Goal: Find specific page/section: Find specific page/section

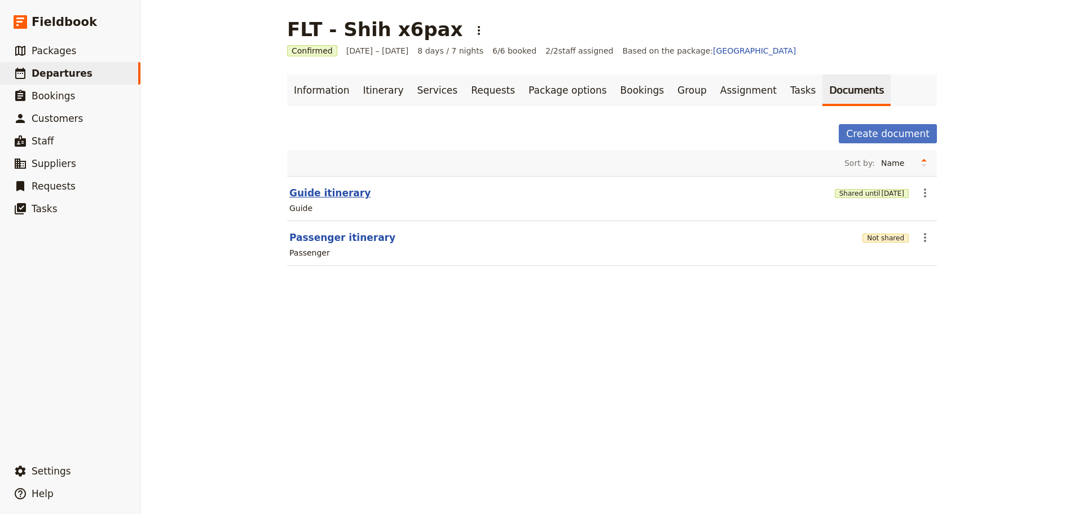
click at [322, 190] on button "Guide itinerary" at bounding box center [329, 193] width 81 height 14
select select "STAFF"
select select "RUN_SHEET"
select select "DEFAULT"
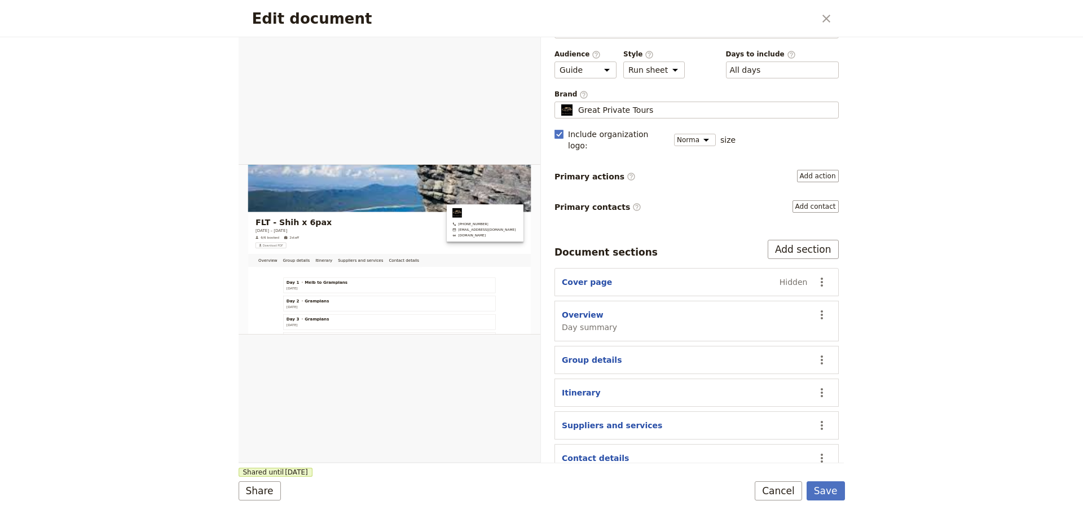
scroll to position [43, 0]
click at [611, 418] on button "Suppliers and services" at bounding box center [612, 423] width 100 height 11
select select "SUPPLIERS_AND_SERVICES"
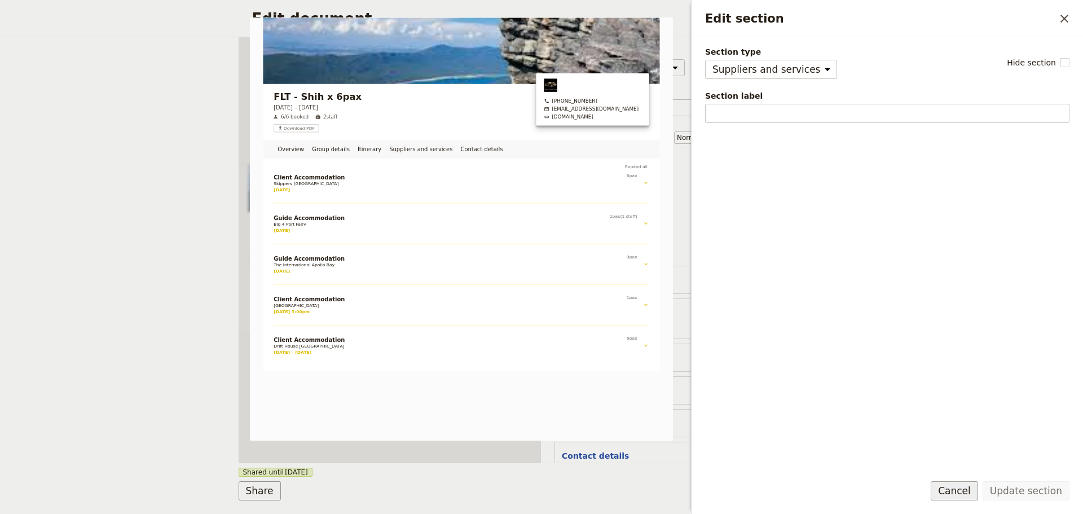
click at [969, 486] on button "Cancel" at bounding box center [954, 490] width 47 height 19
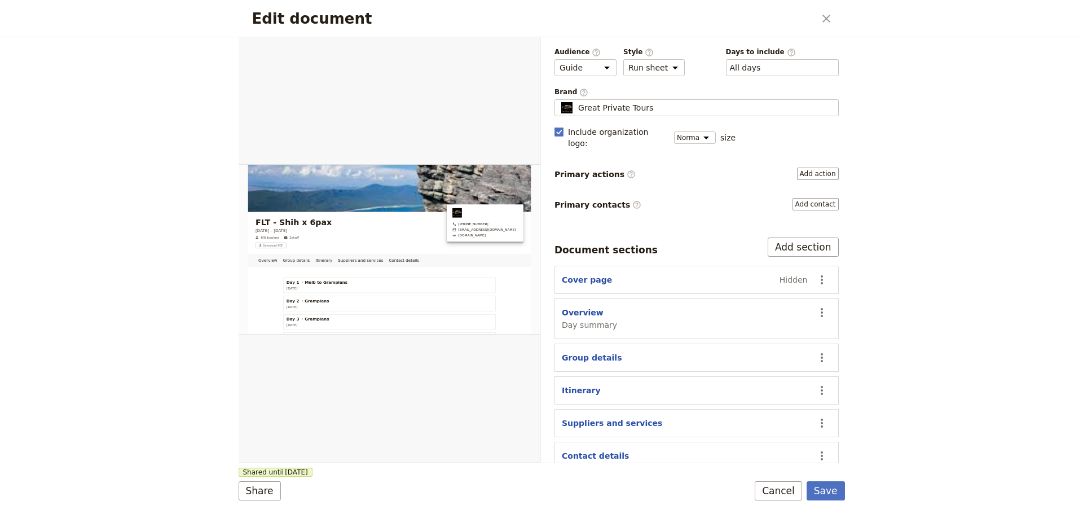
click at [782, 493] on button "Cancel" at bounding box center [778, 490] width 47 height 19
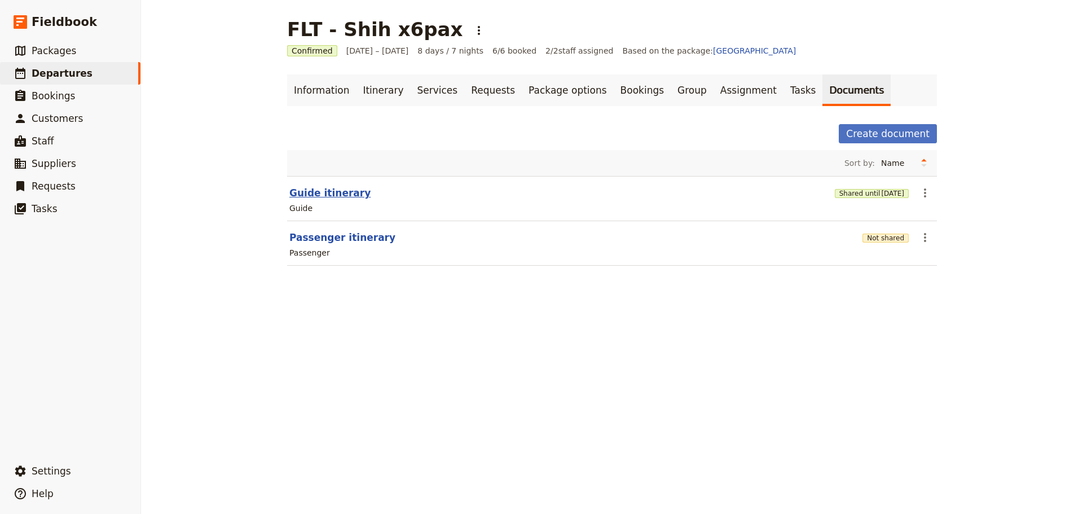
click at [319, 195] on button "Guide itinerary" at bounding box center [329, 193] width 81 height 14
select select "STAFF"
select select "RUN_SHEET"
select select "DEFAULT"
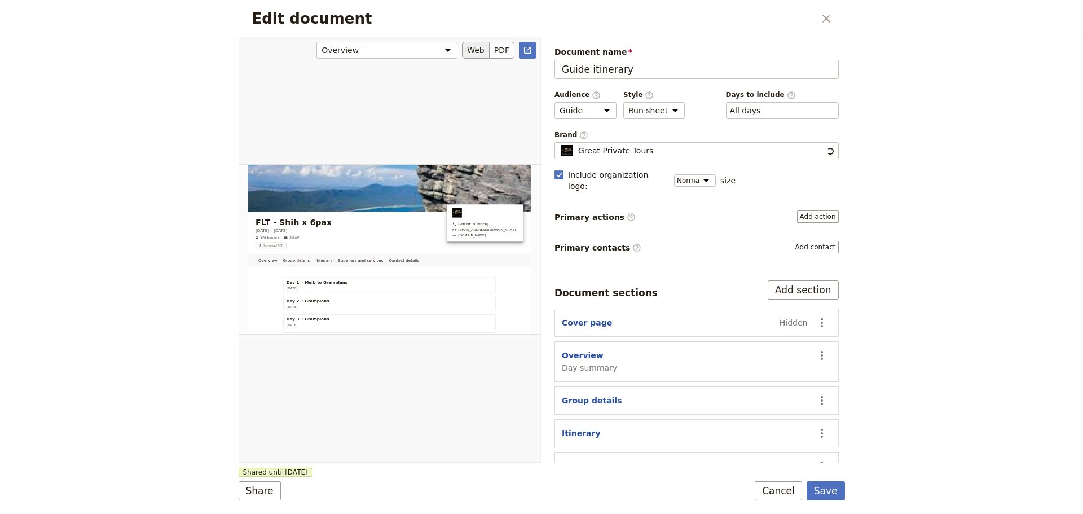
scroll to position [0, 0]
click at [530, 50] on icon "Open full preview" at bounding box center [527, 50] width 9 height 9
